Goal: Check status

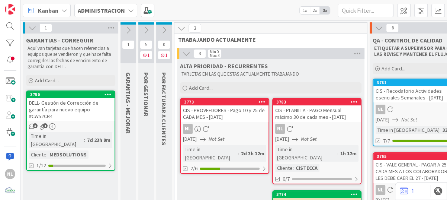
click at [45, 119] on div "DELL- Gestión de Corrección de garantía para nuevo equipo #CW52CB4" at bounding box center [71, 109] width 88 height 23
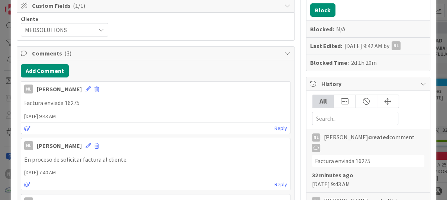
scroll to position [186, 0]
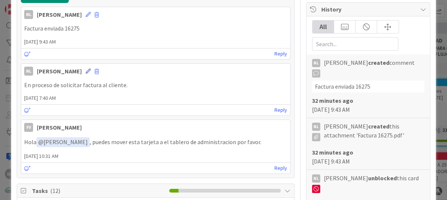
click at [86, 70] on icon at bounding box center [88, 70] width 5 height 5
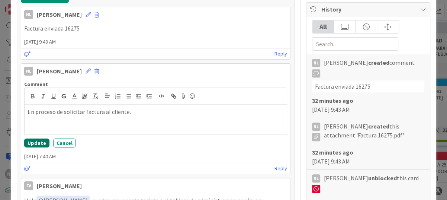
click at [33, 141] on button "Update" at bounding box center [36, 142] width 25 height 9
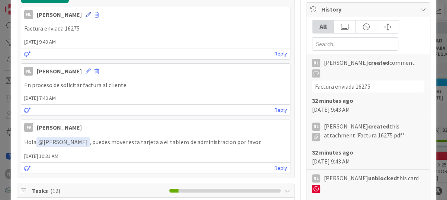
click at [86, 14] on icon at bounding box center [88, 14] width 5 height 5
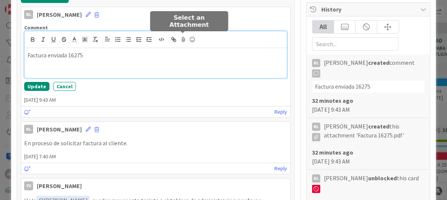
click at [182, 38] on icon at bounding box center [183, 39] width 9 height 10
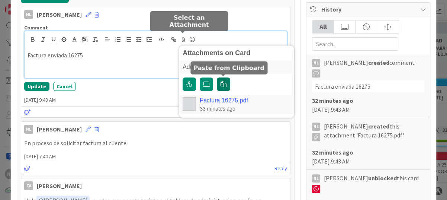
click at [224, 84] on icon "button" at bounding box center [224, 84] width 6 height 6
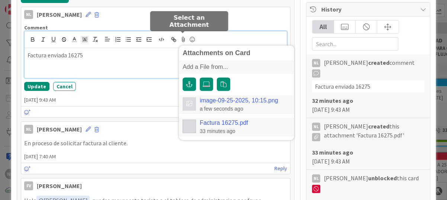
click at [236, 99] on link "image-09-25-2025, 10:15.png" at bounding box center [239, 100] width 79 height 7
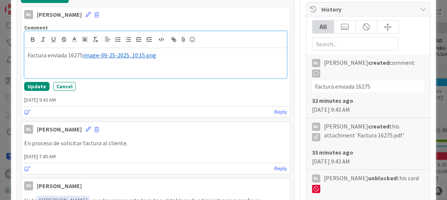
click at [132, 55] on span "image-09-25-2025, 10:15.png" at bounding box center [119, 54] width 73 height 7
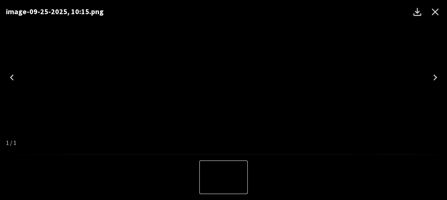
click at [433, 12] on icon "Close" at bounding box center [435, 12] width 12 height 12
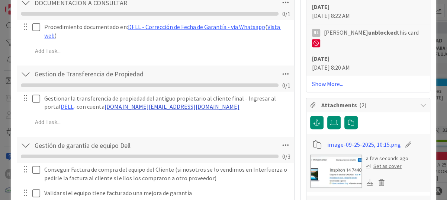
scroll to position [484, 0]
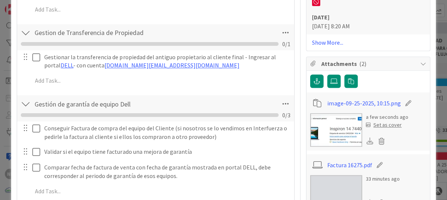
click at [340, 135] on img at bounding box center [336, 129] width 52 height 33
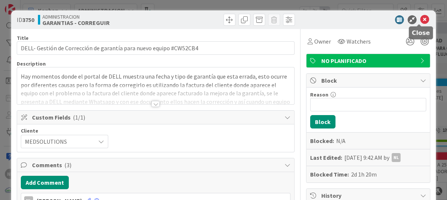
click at [420, 19] on icon at bounding box center [424, 19] width 9 height 9
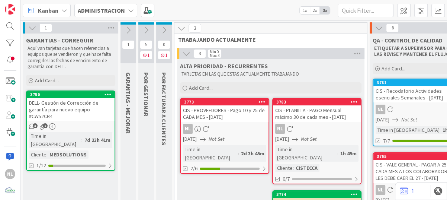
click at [34, 28] on icon at bounding box center [32, 28] width 8 height 8
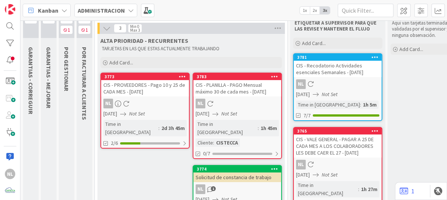
scroll to position [37, 0]
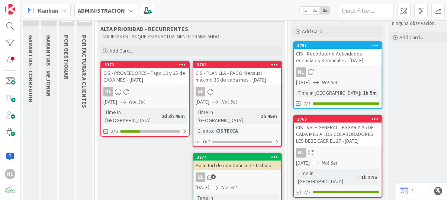
click at [138, 96] on div "NL" at bounding box center [145, 92] width 88 height 10
